Goal: Task Accomplishment & Management: Complete application form

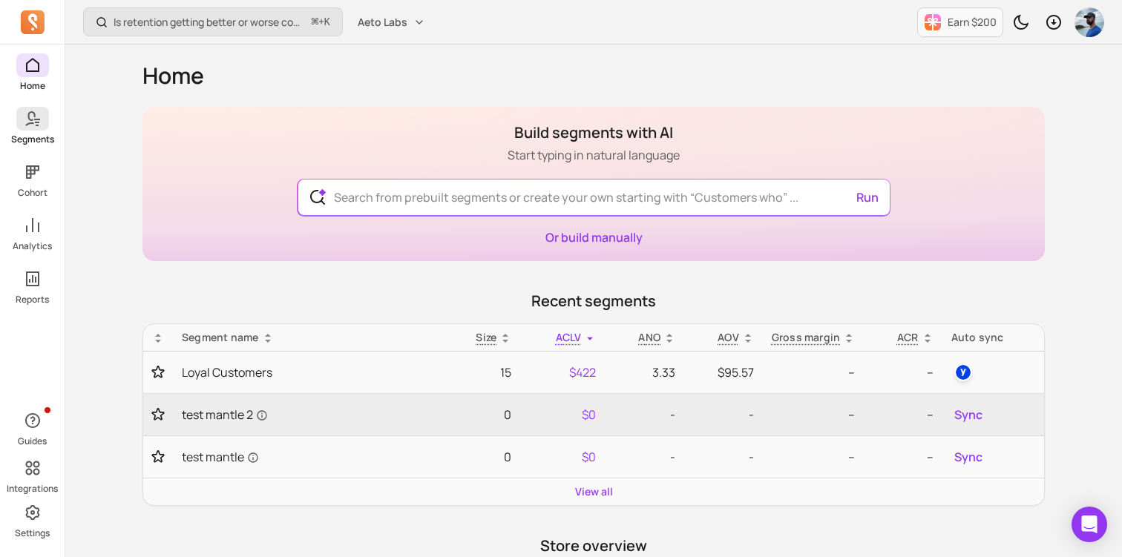
click at [30, 118] on icon at bounding box center [33, 119] width 18 height 18
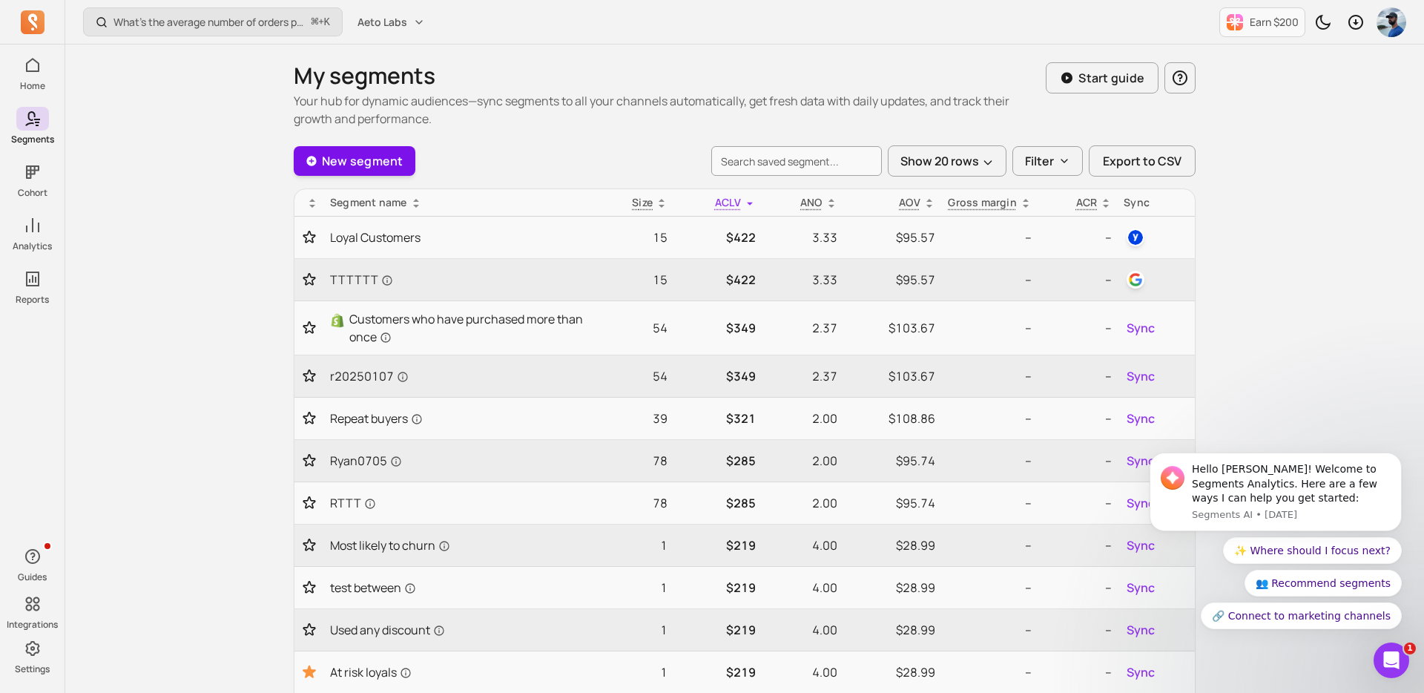
click at [324, 146] on link "New segment" at bounding box center [355, 161] width 122 height 30
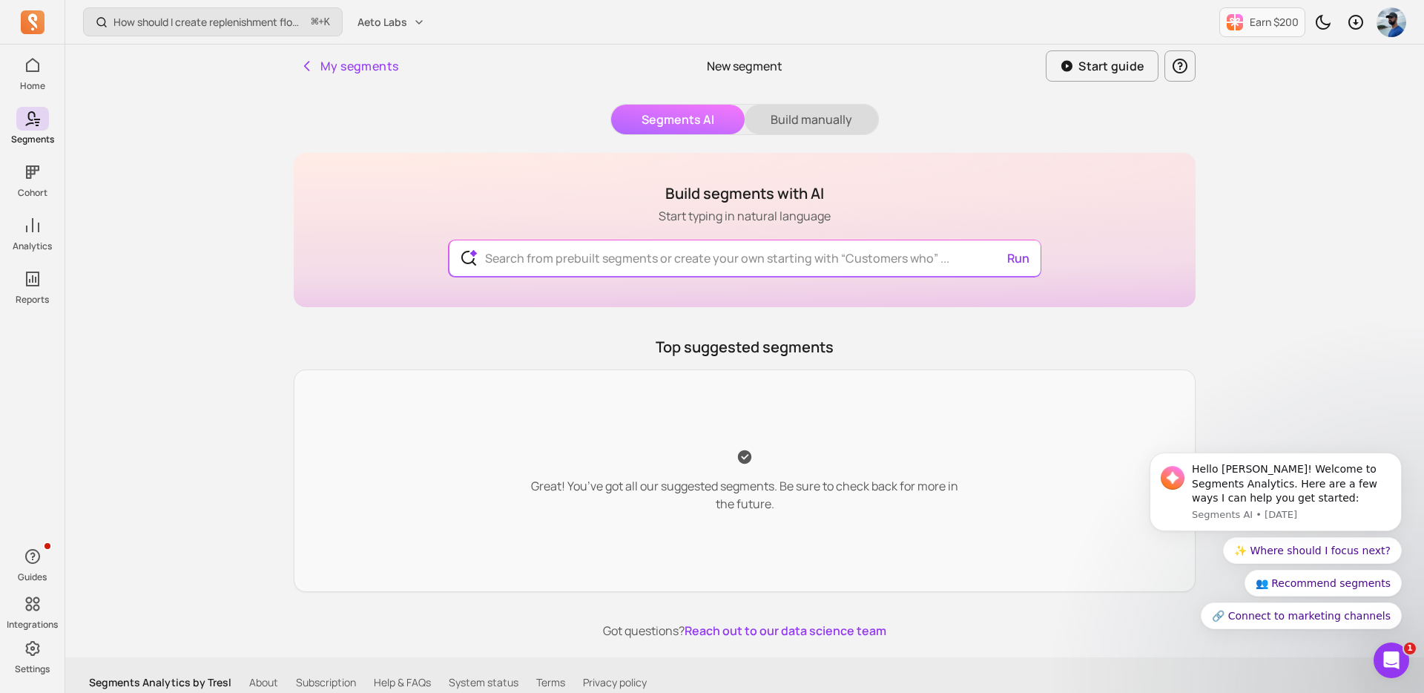
click at [800, 121] on button "Build manually" at bounding box center [812, 120] width 134 height 30
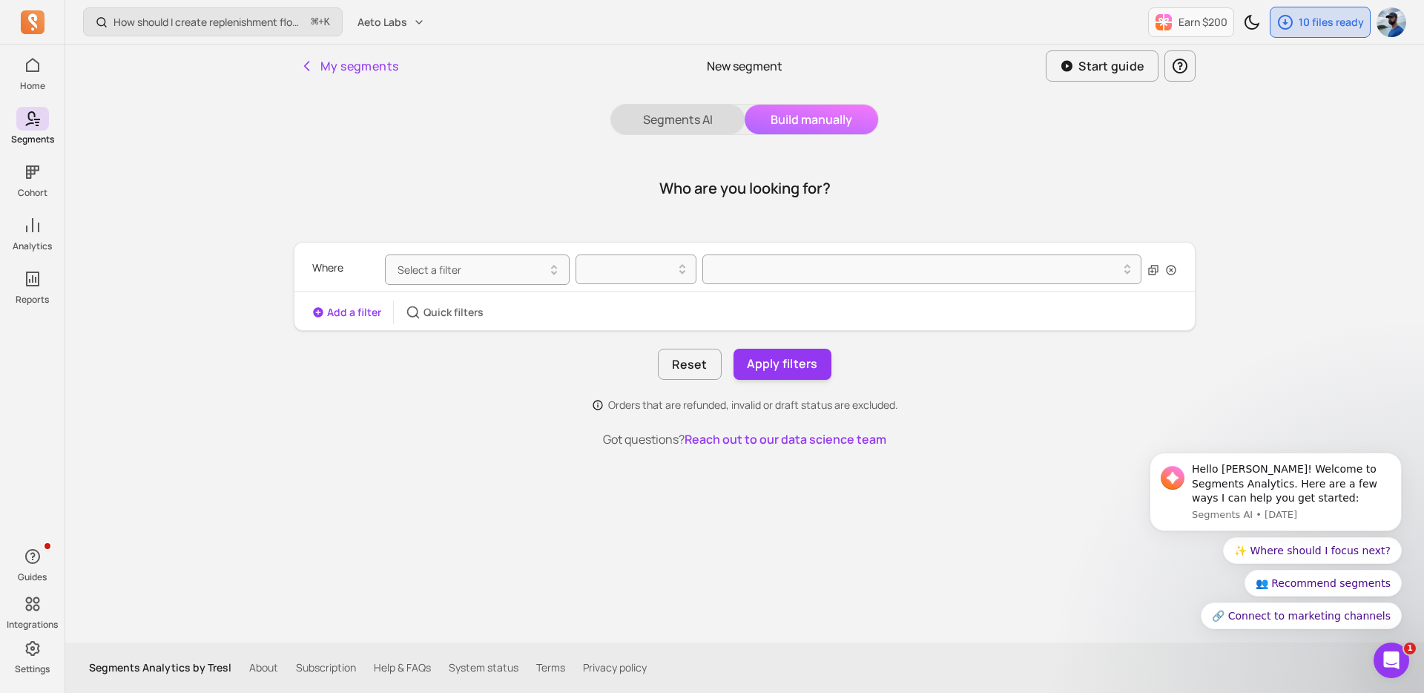
click at [668, 110] on button "Segments AI" at bounding box center [678, 120] width 134 height 30
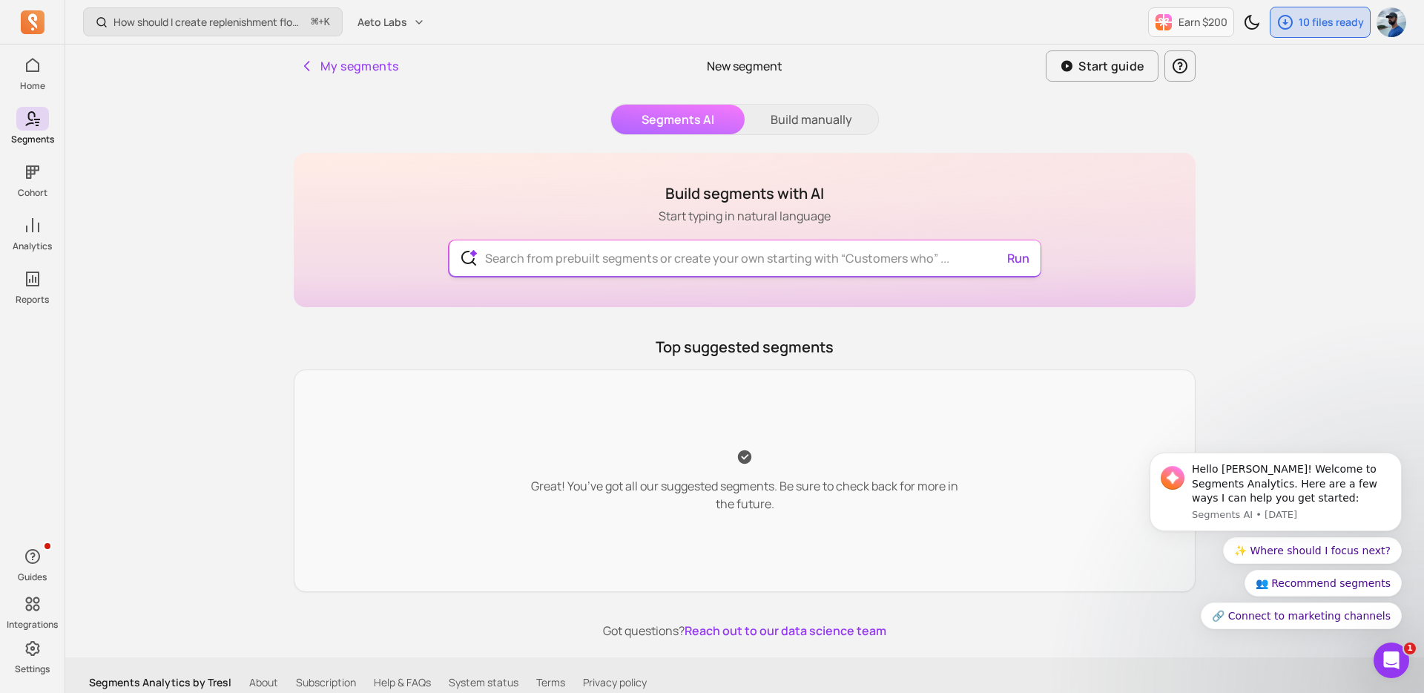
click at [565, 265] on input "text" at bounding box center [745, 258] width 544 height 36
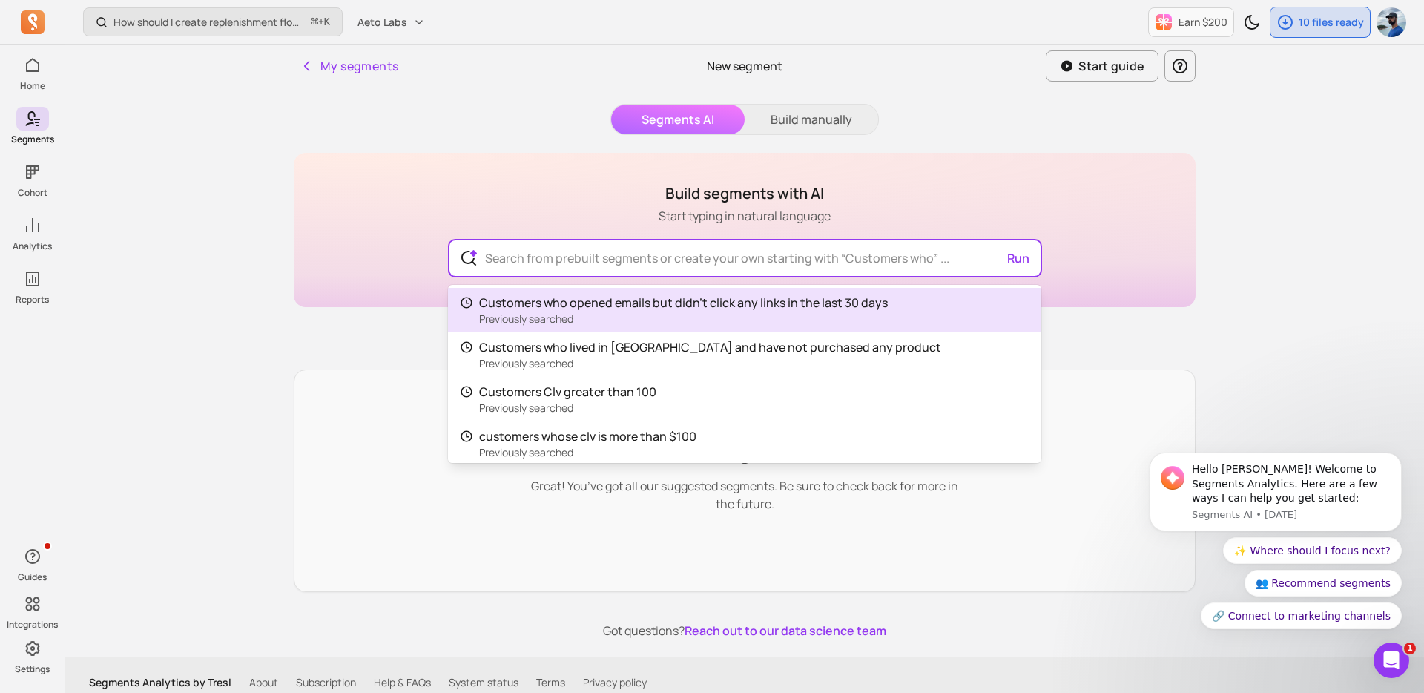
type input "Customers who opened emails but didn't click any links in the last 30 days"
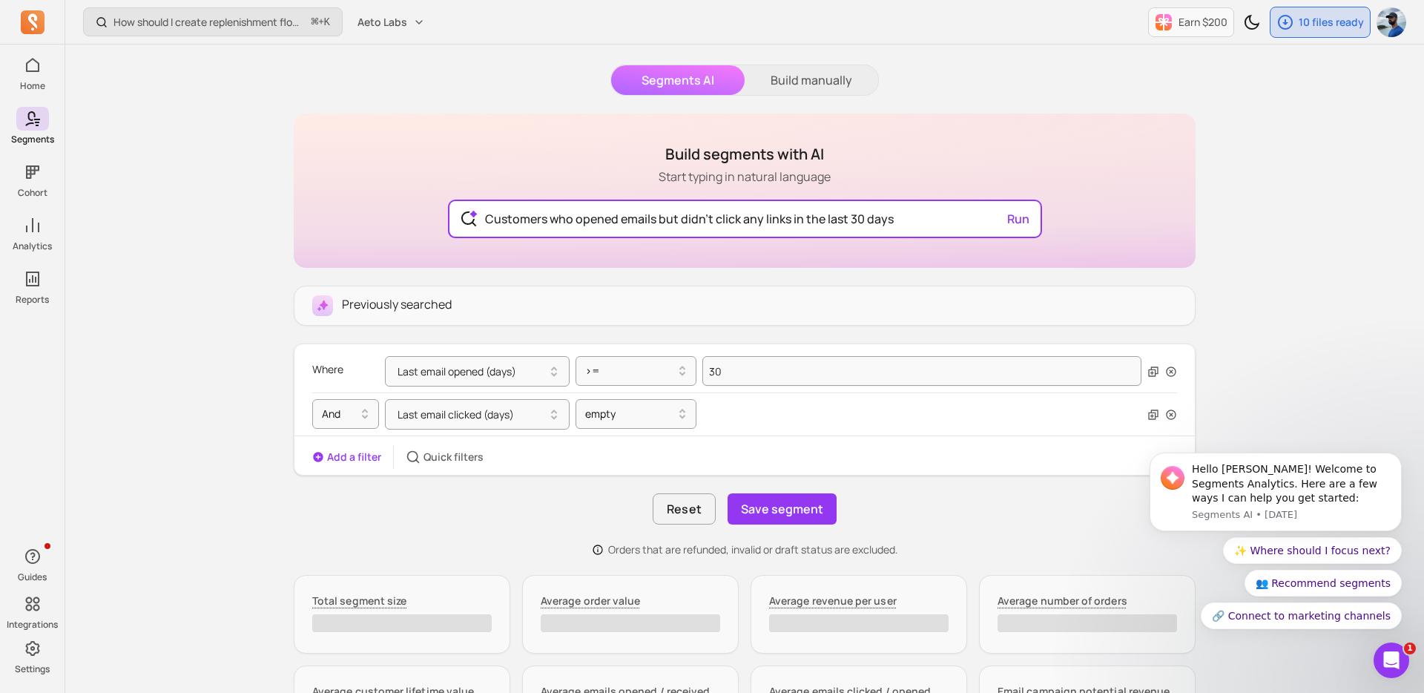
scroll to position [53, 0]
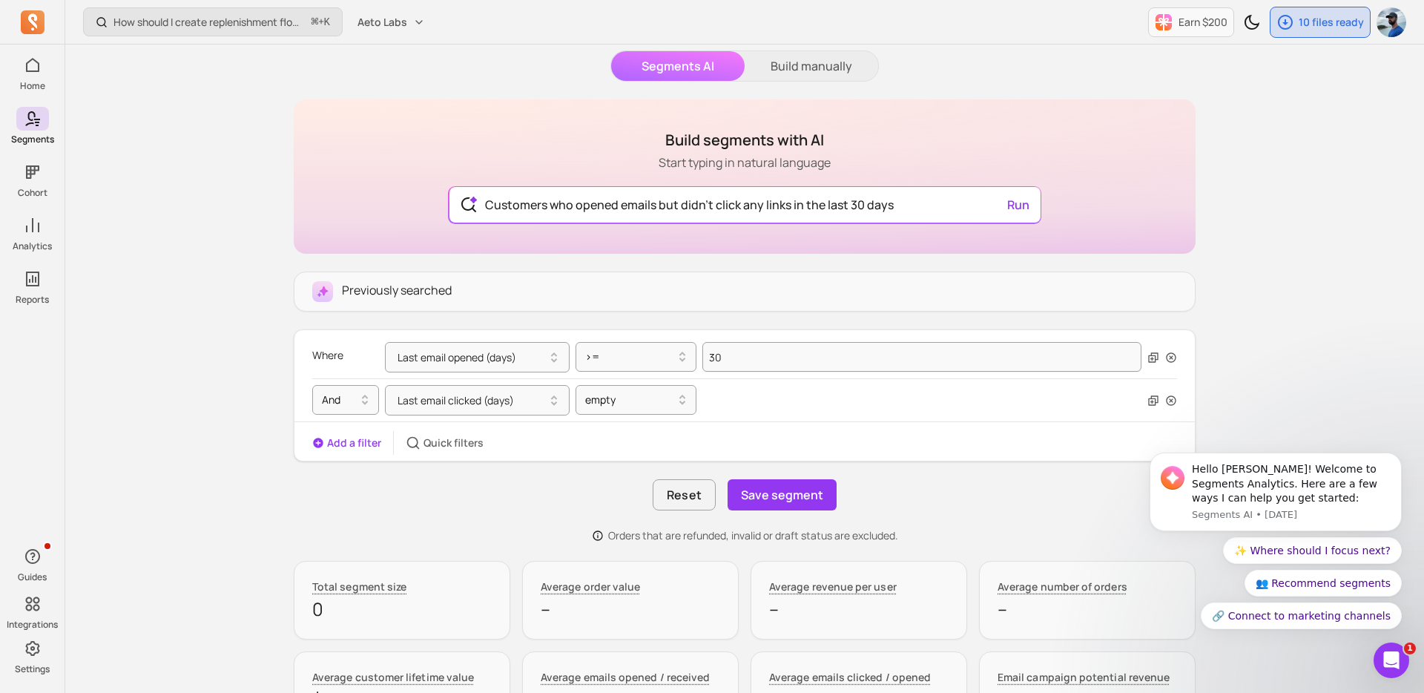
click at [354, 447] on button "Add a filter" at bounding box center [346, 442] width 69 height 15
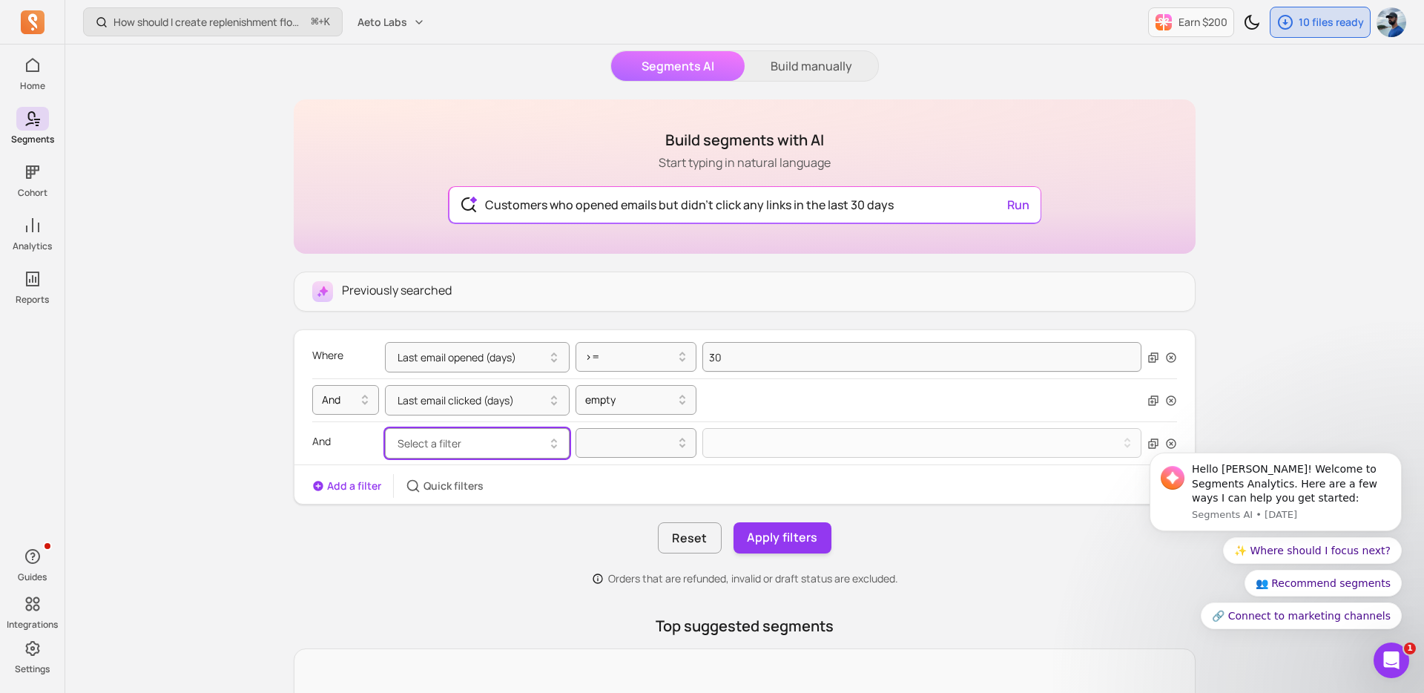
click at [496, 446] on button "Select a filter" at bounding box center [477, 443] width 185 height 30
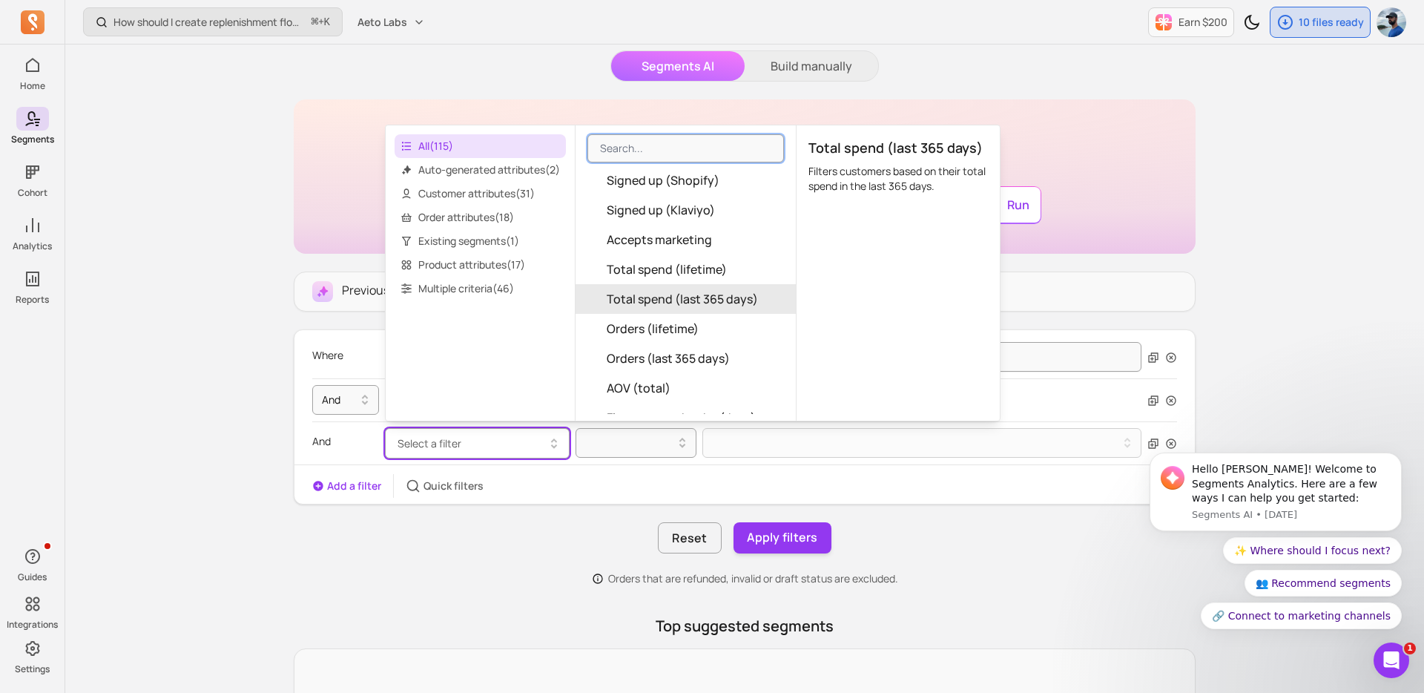
scroll to position [243, 0]
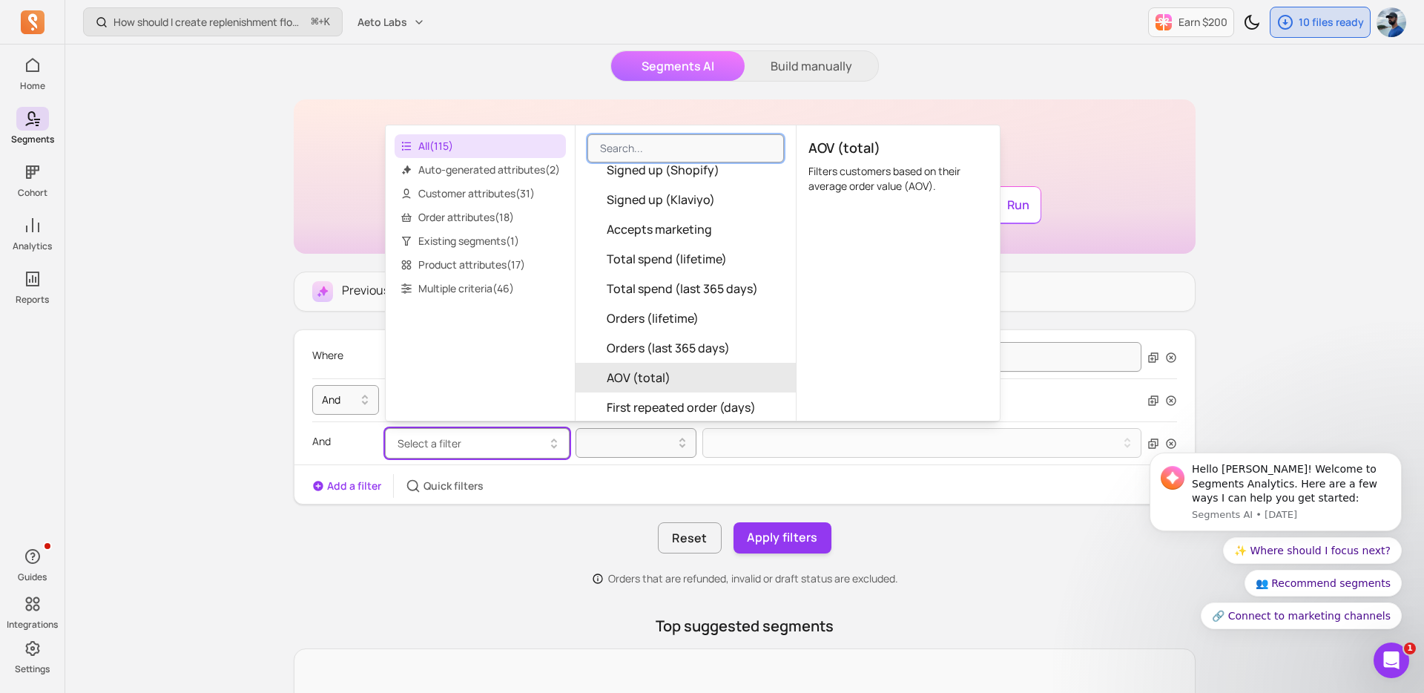
click at [642, 373] on span "AOV (total)" at bounding box center [639, 378] width 64 height 18
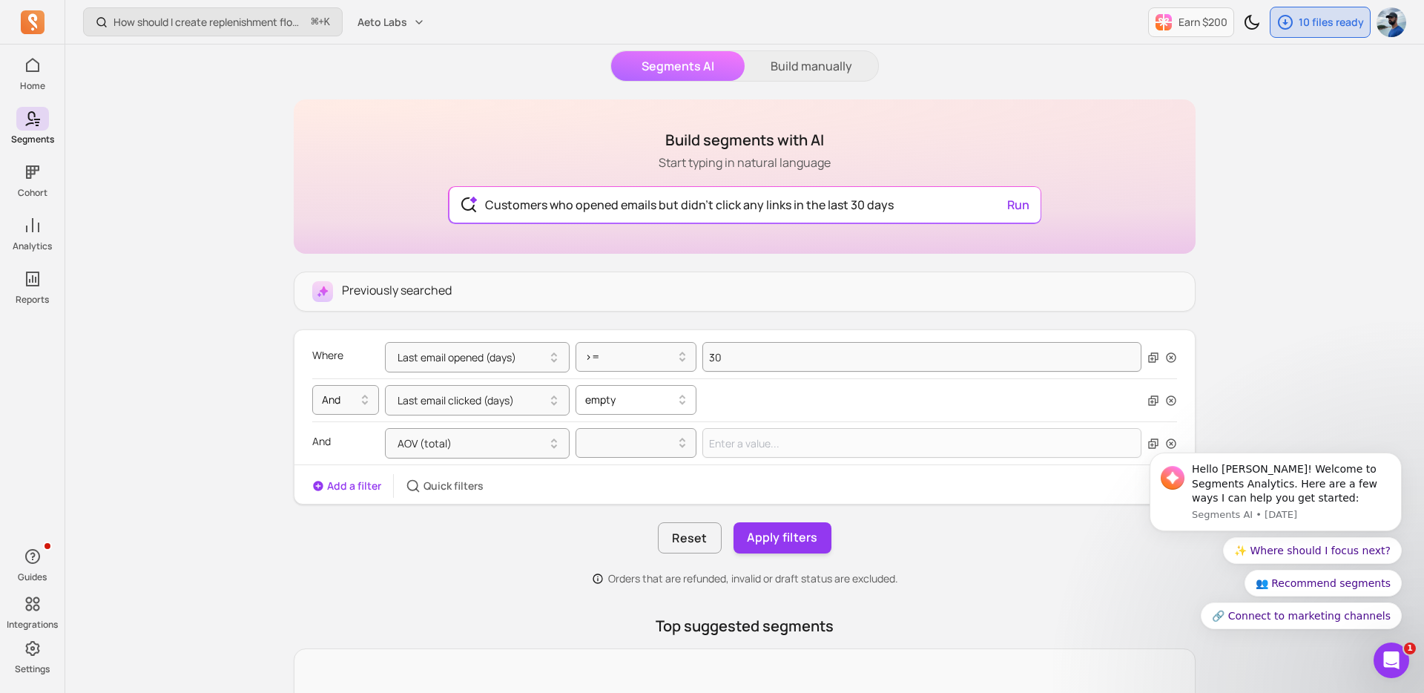
click at [685, 386] on div "empty" at bounding box center [636, 400] width 121 height 30
click at [747, 394] on div "Last email clicked (days) option >= focused, 1 of 3. 3 results available. Use U…" at bounding box center [763, 400] width 757 height 30
